Goal: Task Accomplishment & Management: Use online tool/utility

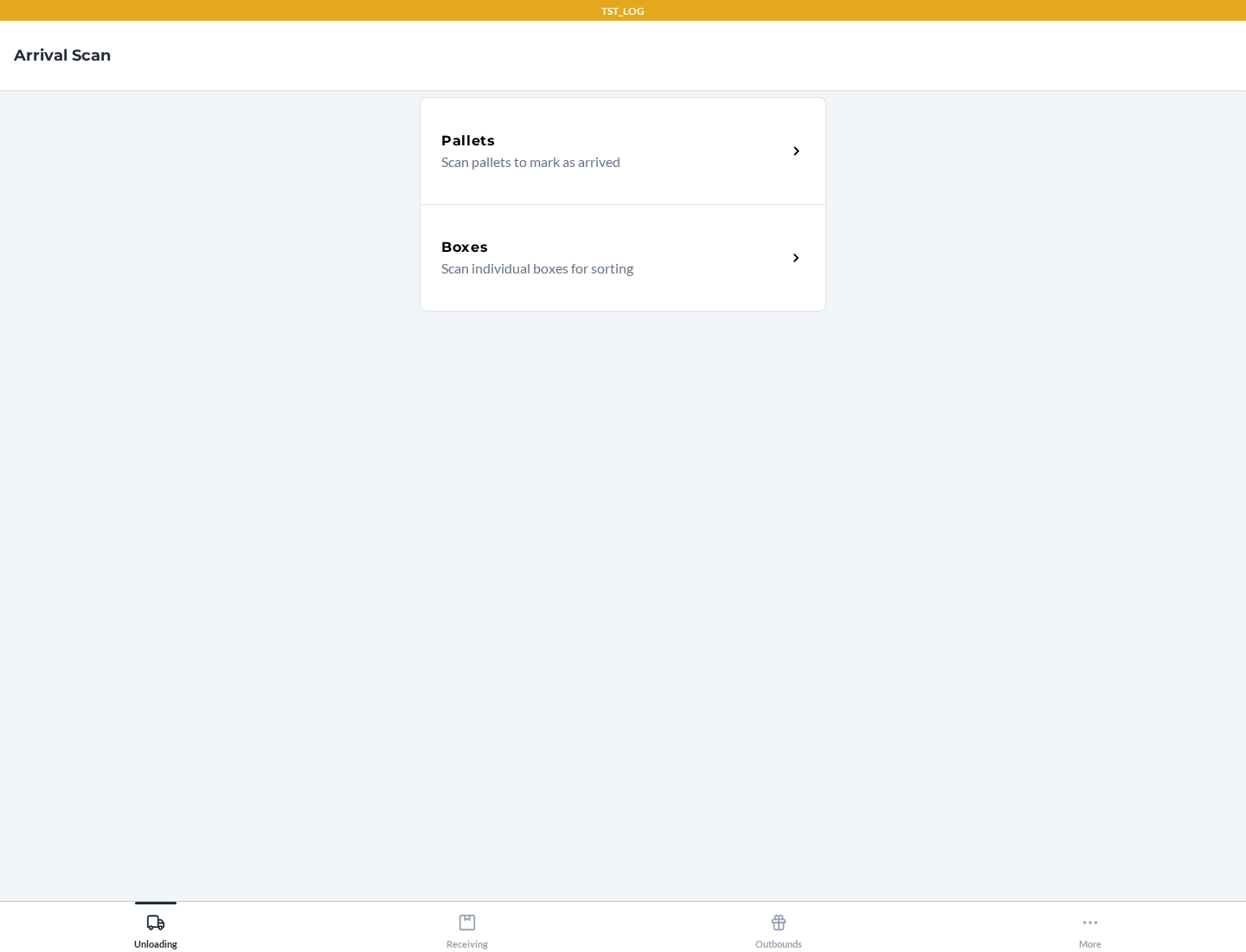
click at [613, 247] on div "Boxes" at bounding box center [613, 247] width 345 height 21
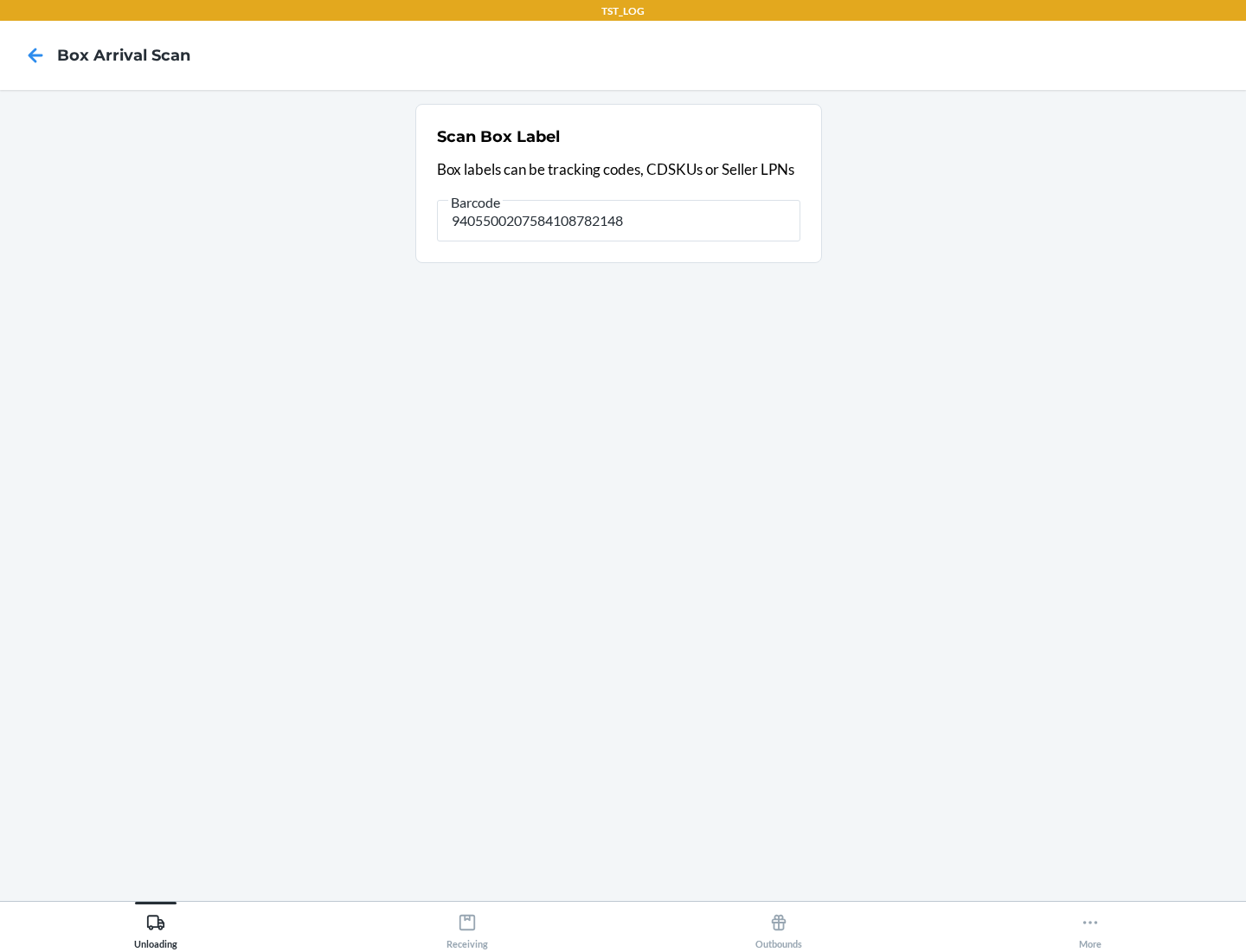
type input "9405500207584108782148"
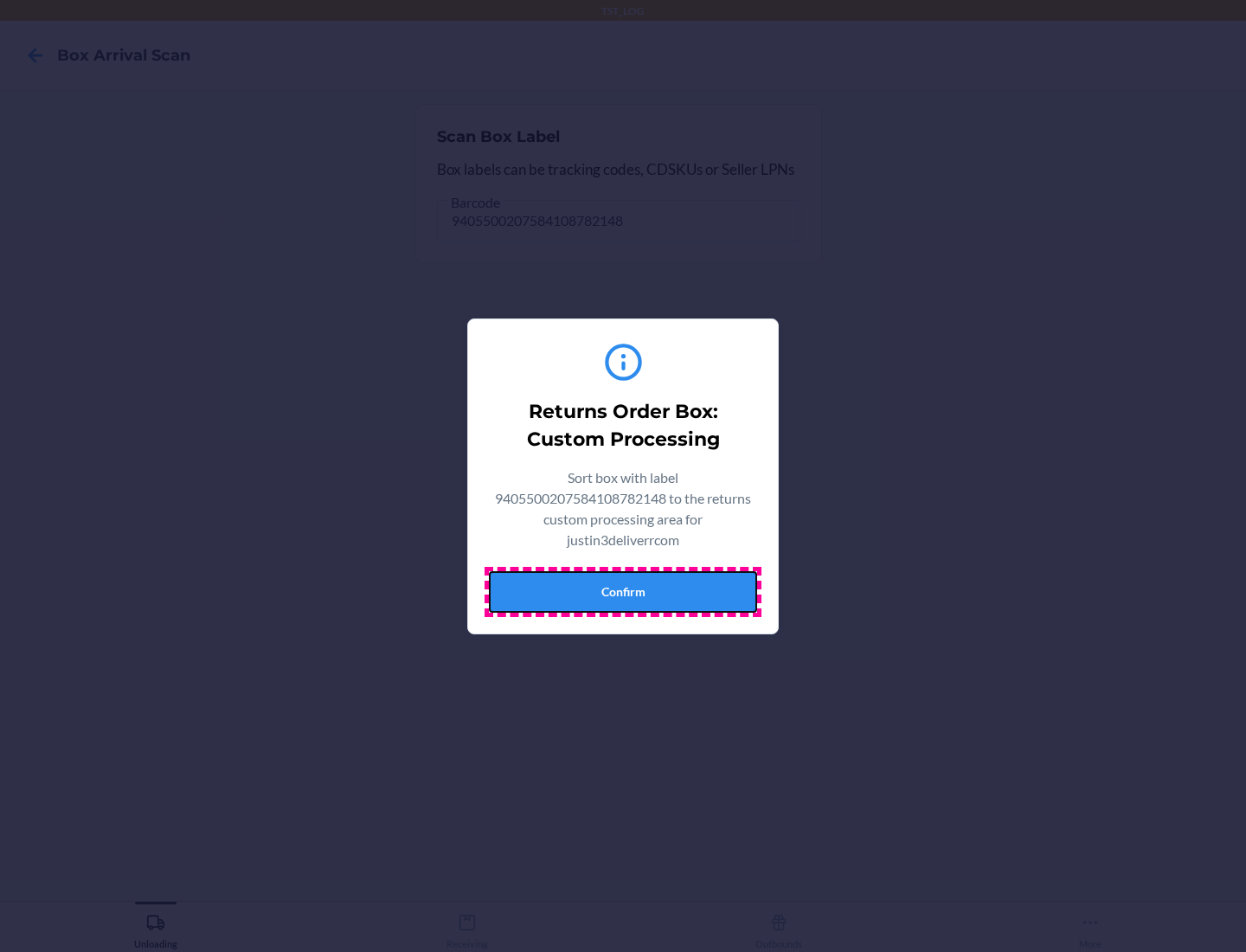
click at [623, 591] on button "Confirm" at bounding box center [623, 591] width 268 height 42
